Goal: Information Seeking & Learning: Learn about a topic

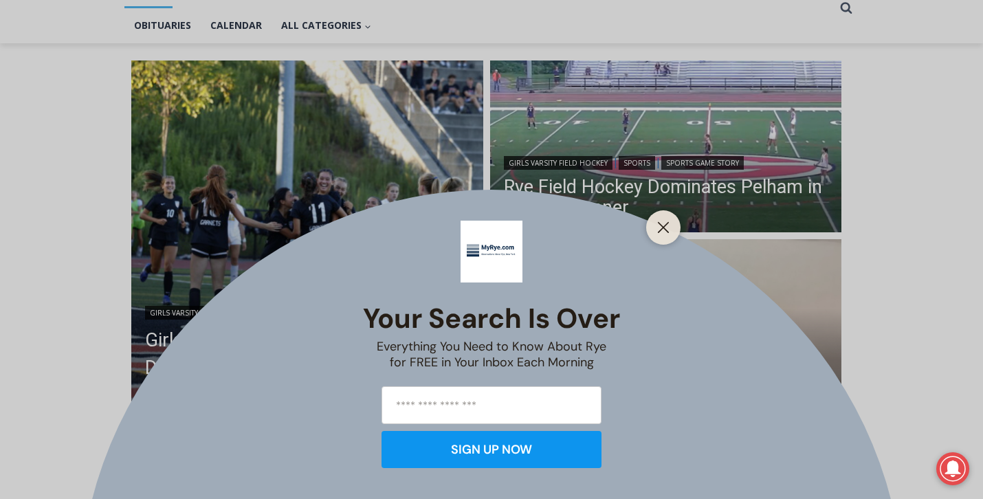
scroll to position [324, 0]
click at [661, 227] on icon "Close" at bounding box center [663, 227] width 12 height 12
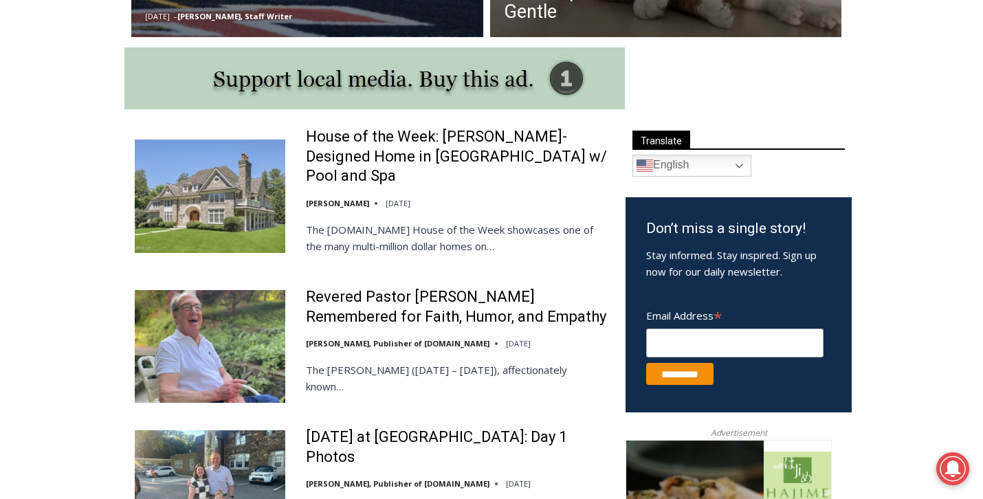
scroll to position [700, 0]
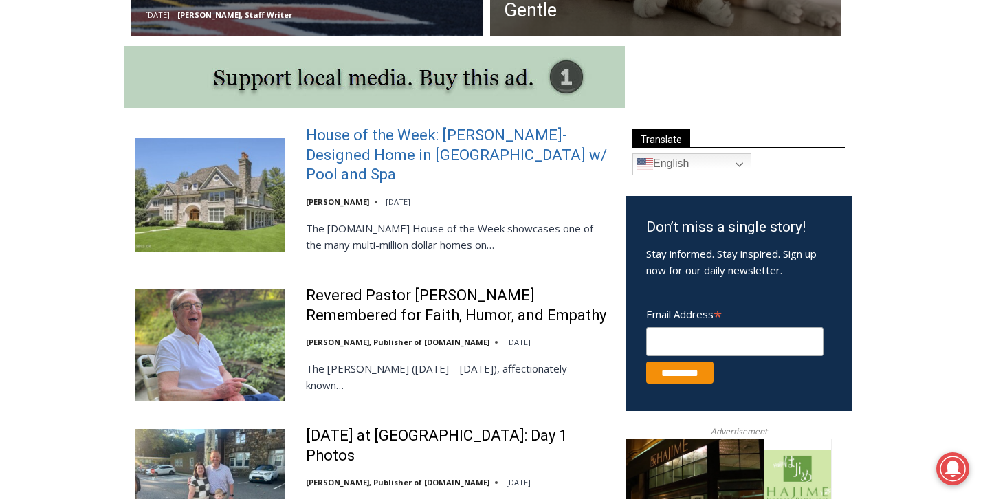
click at [403, 147] on link "House of the Week: [PERSON_NAME]-Designed Home in [GEOGRAPHIC_DATA] w/ Pool and…" at bounding box center [457, 155] width 302 height 59
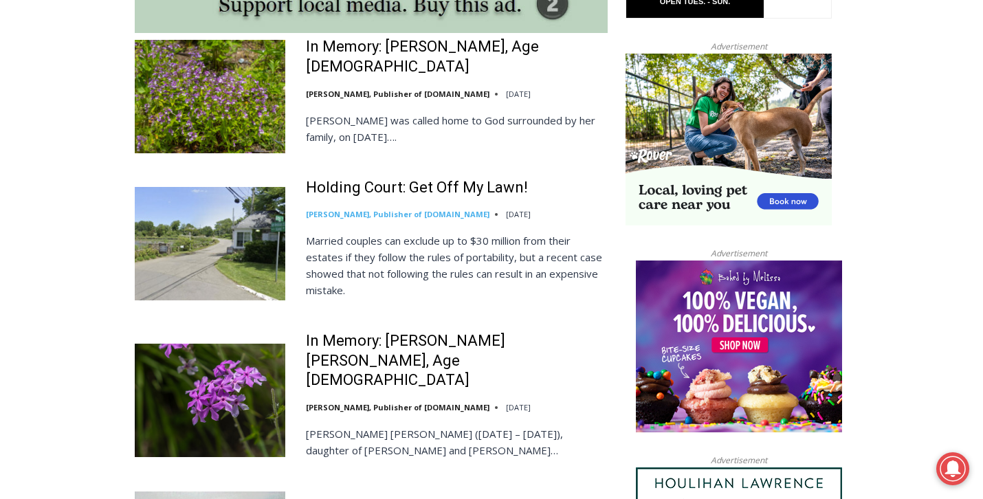
scroll to position [1253, 0]
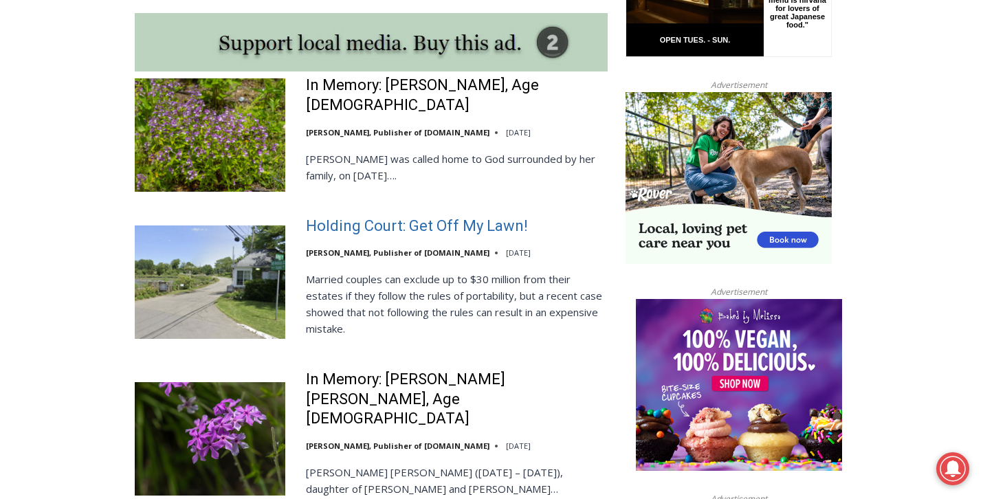
click at [373, 216] on link "Holding Court: Get Off My Lawn!" at bounding box center [417, 226] width 222 height 20
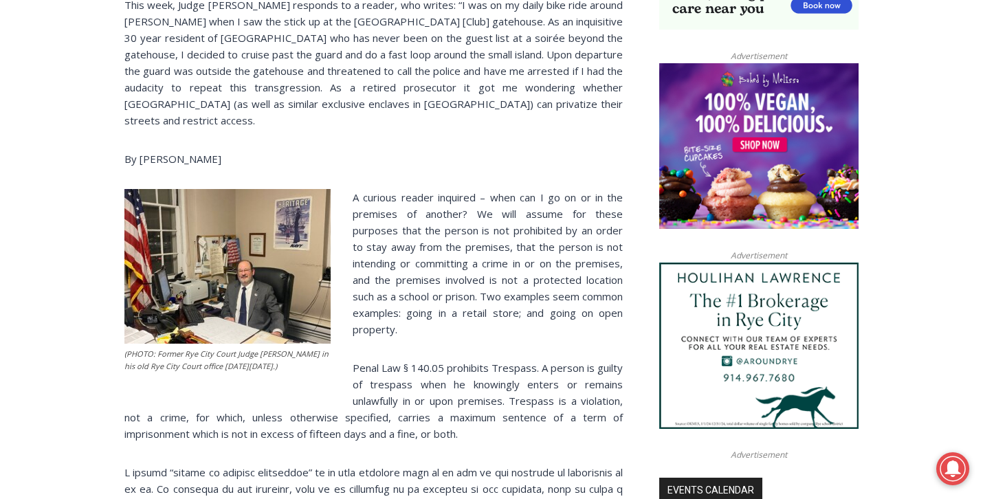
scroll to position [1061, 0]
